Goal: Book appointment/travel/reservation

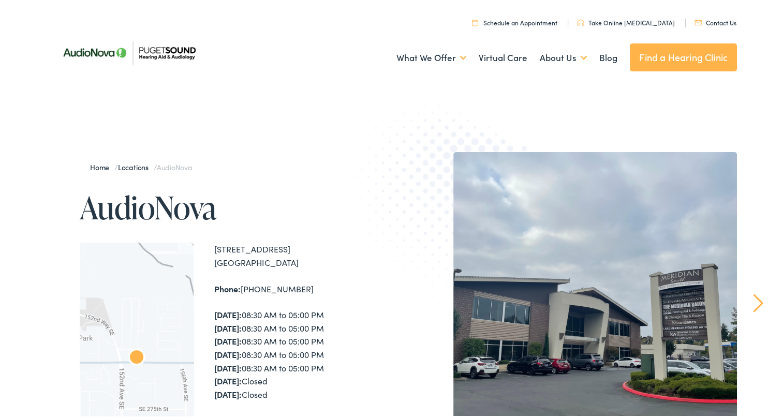
click at [281, 21] on ul "Schedule an Appointment Take Online [MEDICAL_DATA] Contact Us Find a Hearing Cl…" at bounding box center [399, 19] width 691 height 14
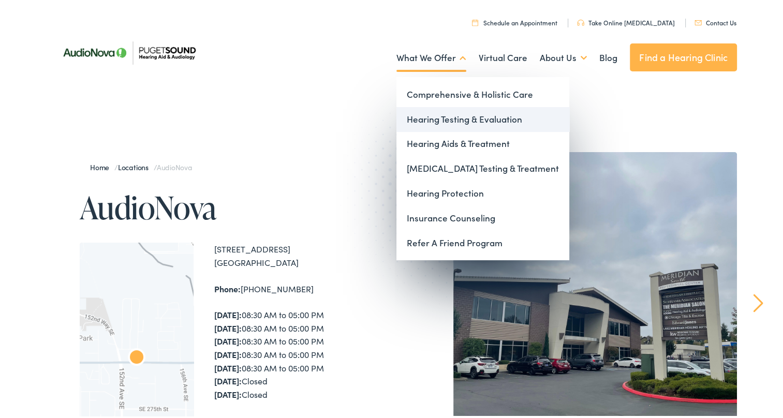
click at [421, 119] on link "Hearing Testing & Evaluation" at bounding box center [483, 117] width 173 height 25
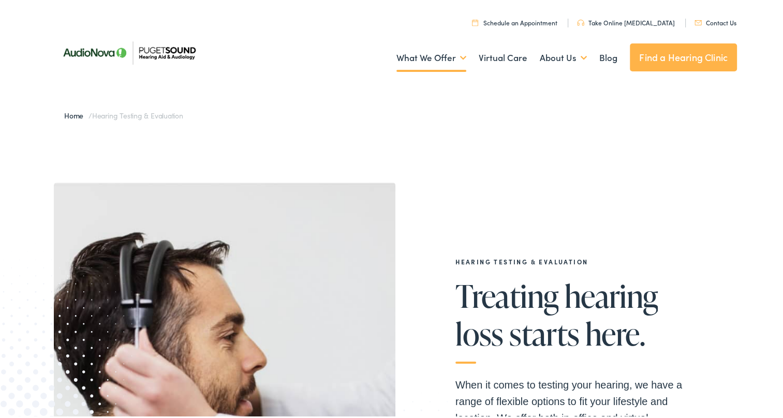
click at [259, 12] on ul "Schedule an Appointment Take Online [MEDICAL_DATA] Contact Us Find a Hearing Cl…" at bounding box center [399, 19] width 691 height 14
click at [419, 255] on div "Hearing Testing & Evaluation Treating [MEDICAL_DATA] starts here. When it comes…" at bounding box center [395, 389] width 683 height 417
